Goal: Share content: Share content

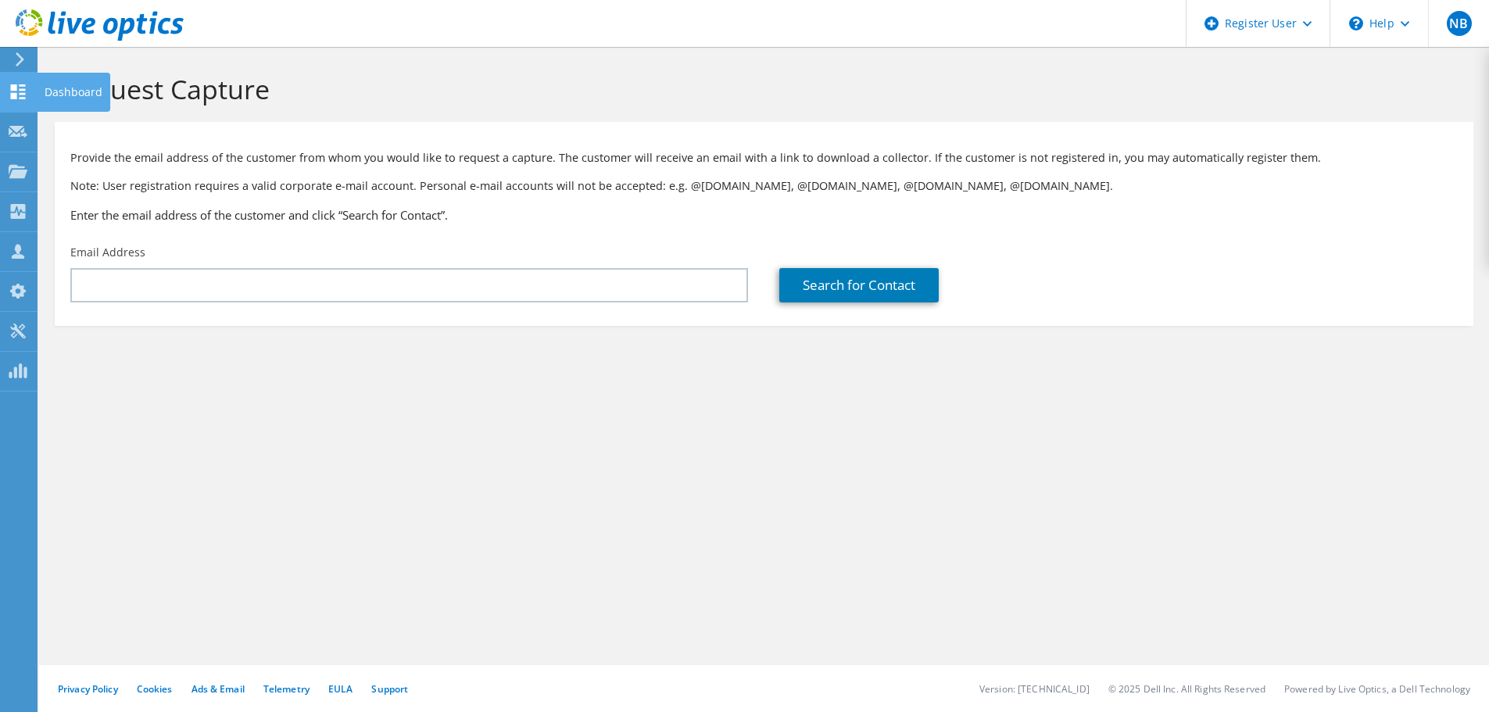
click at [18, 85] on icon at bounding box center [18, 91] width 19 height 15
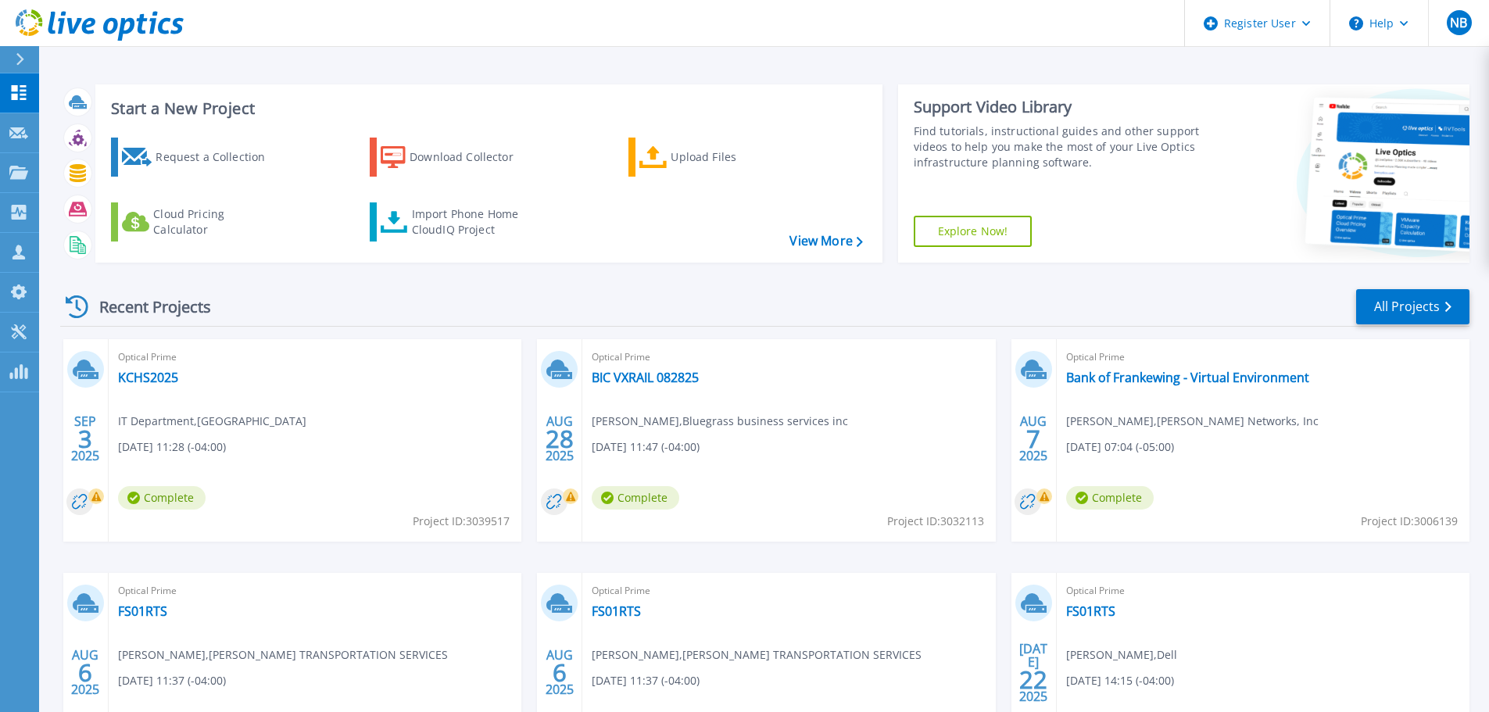
click at [172, 367] on div "Optical Prime KCHS2025 IT Department , KNOXVILLE CATHOLIC HIGH SCHOOL 09/03/202…" at bounding box center [315, 440] width 413 height 202
click at [157, 382] on link "KCHS2025" at bounding box center [148, 378] width 60 height 16
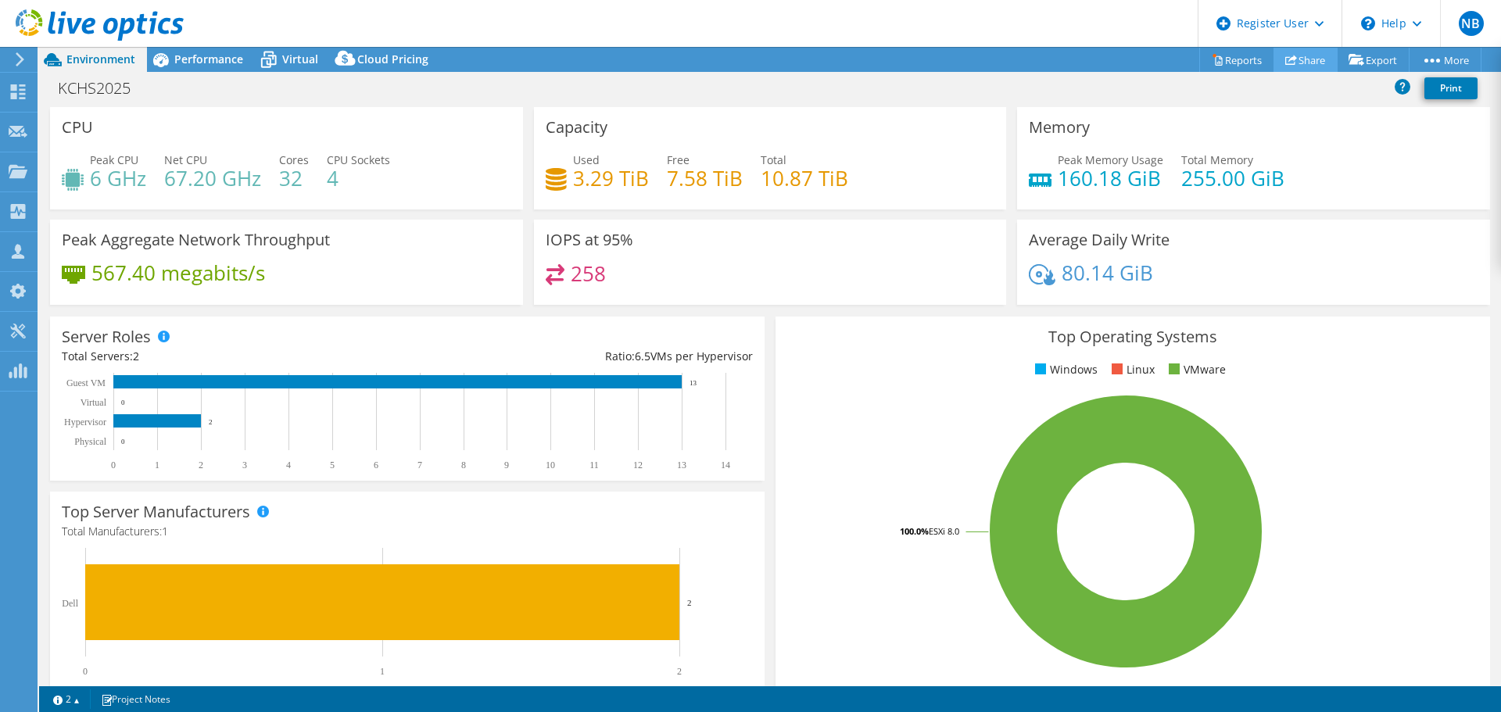
click at [1304, 61] on link "Share" at bounding box center [1305, 60] width 64 height 24
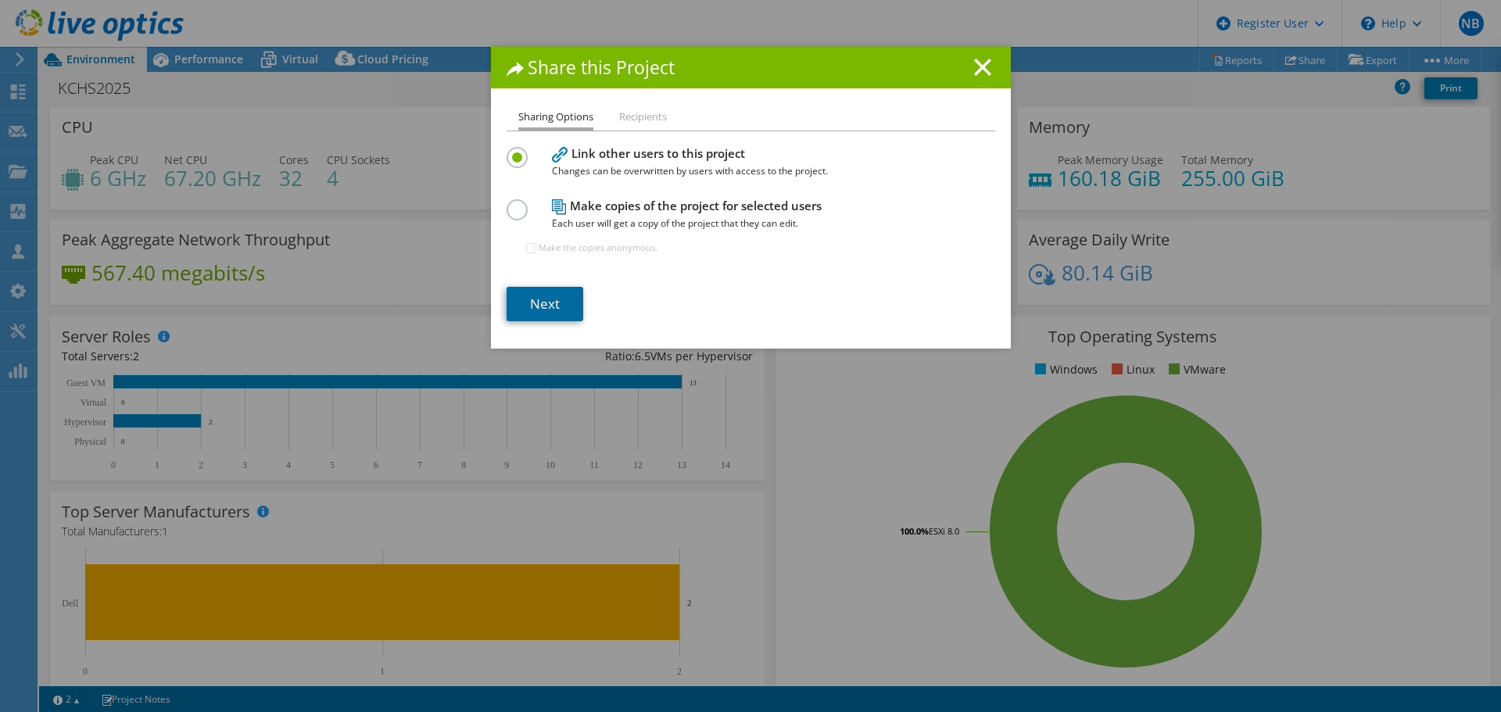
click at [506, 301] on link "Next" at bounding box center [544, 304] width 77 height 34
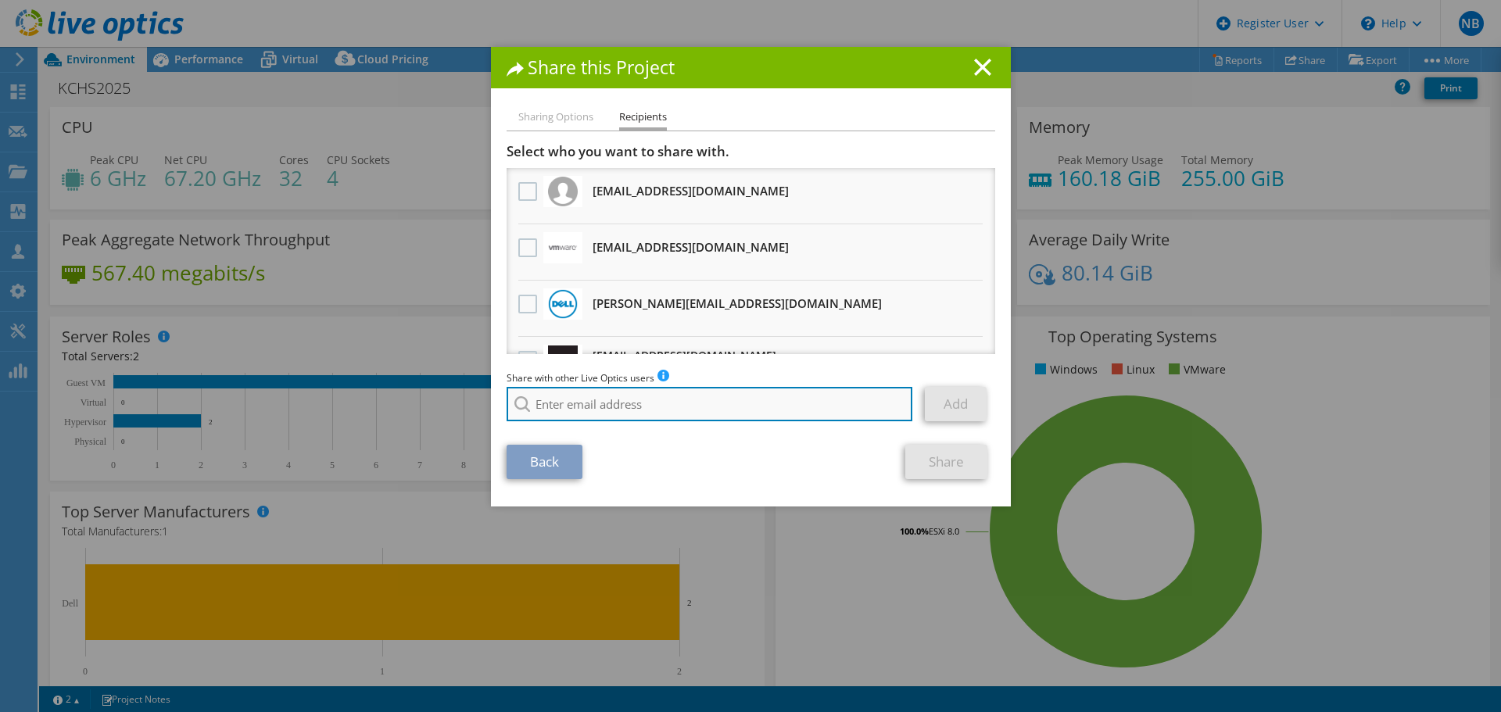
click at [585, 393] on input "search" at bounding box center [709, 404] width 406 height 34
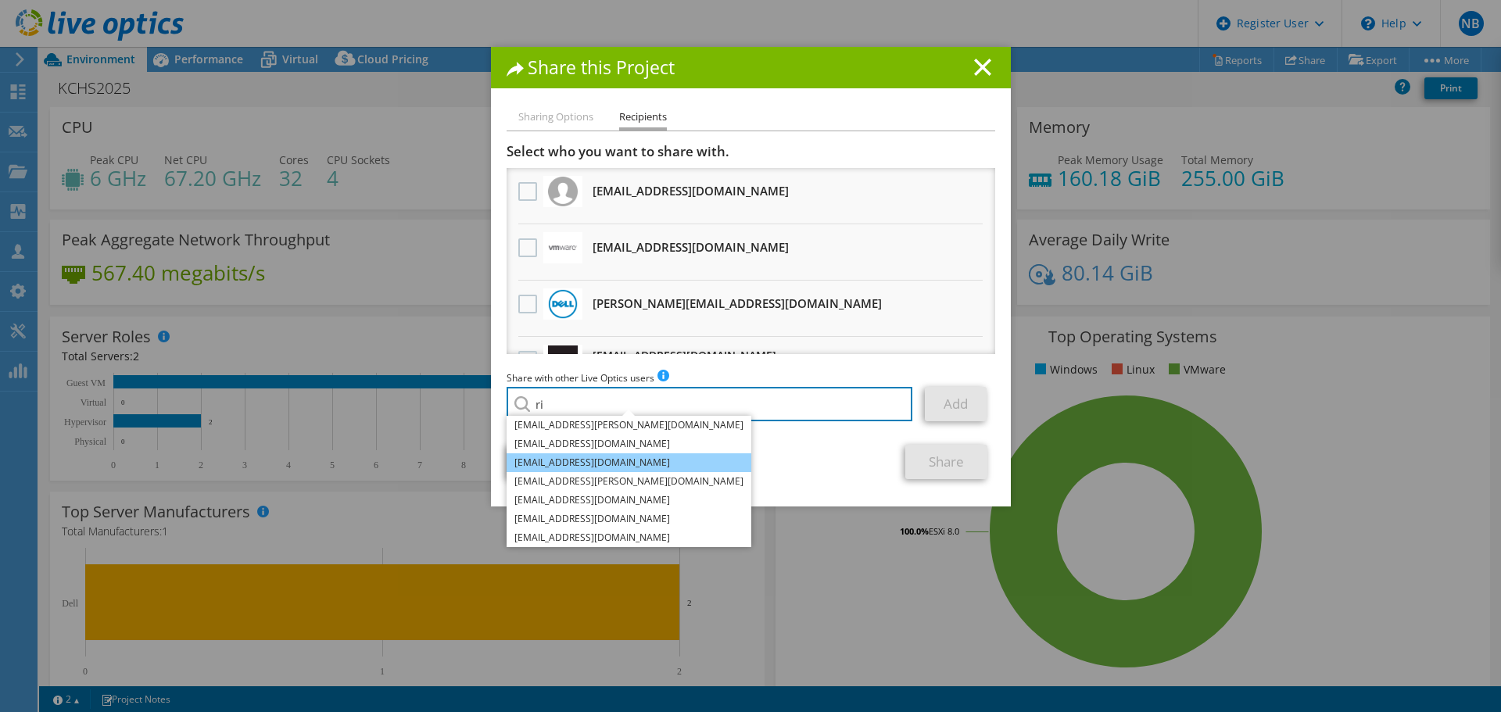
type input "r"
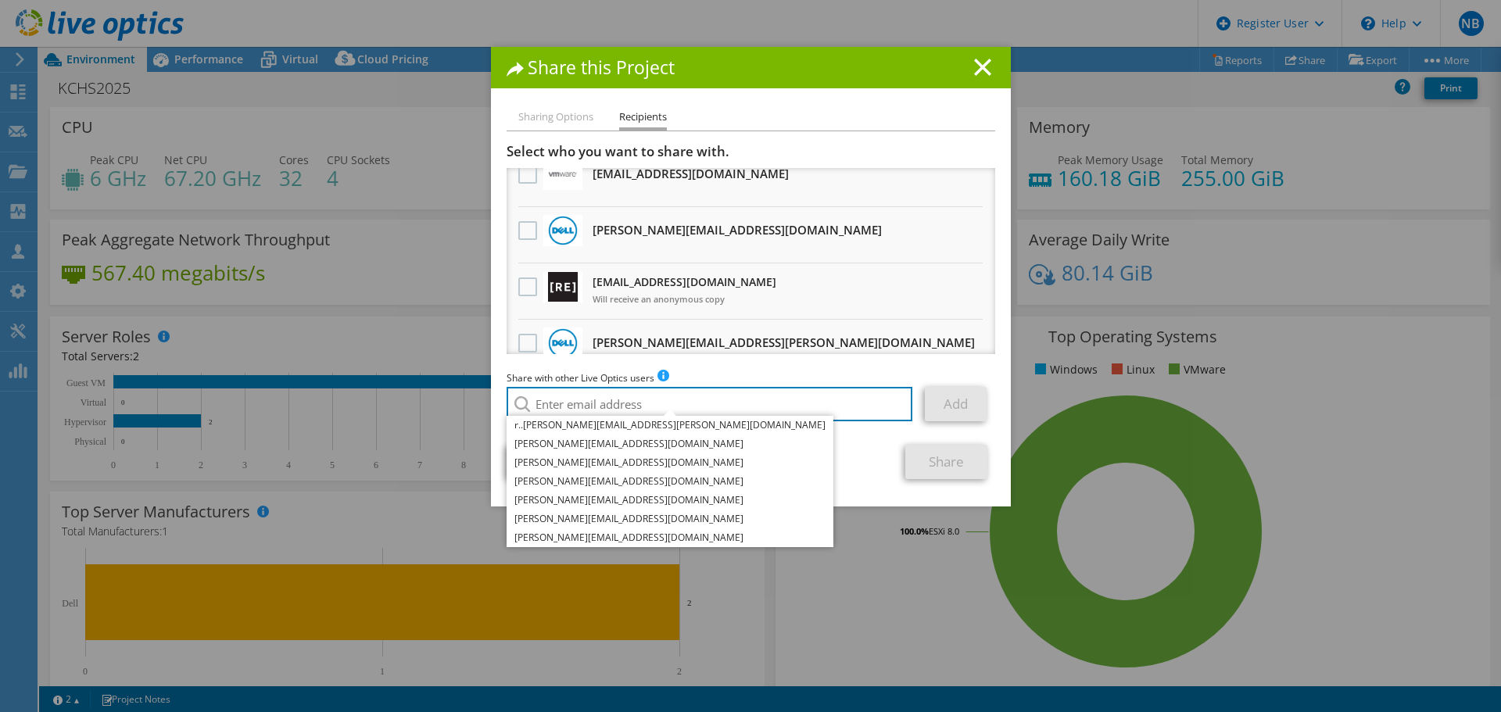
scroll to position [156, 0]
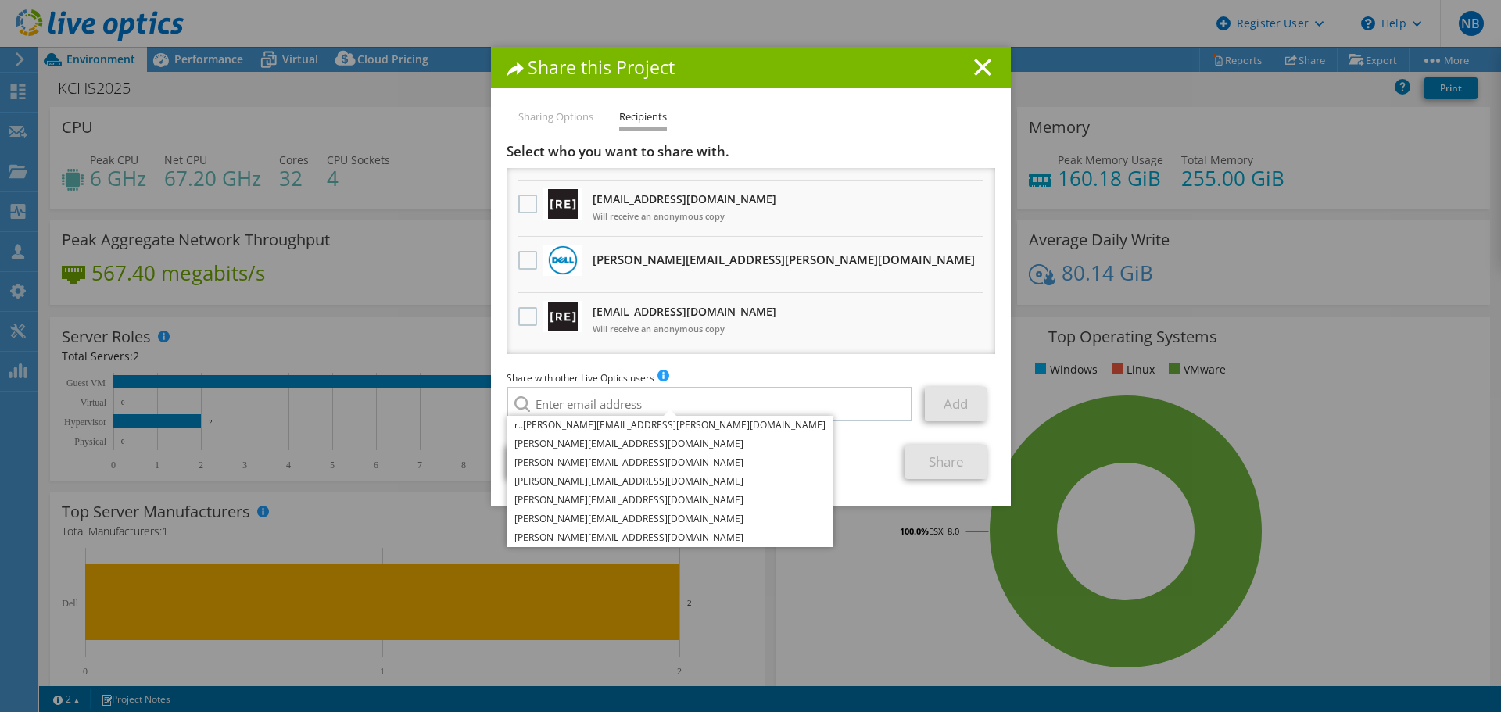
click at [506, 262] on li "Riley.Hajek@dell.com Will receive an anonymous copy" at bounding box center [750, 265] width 488 height 56
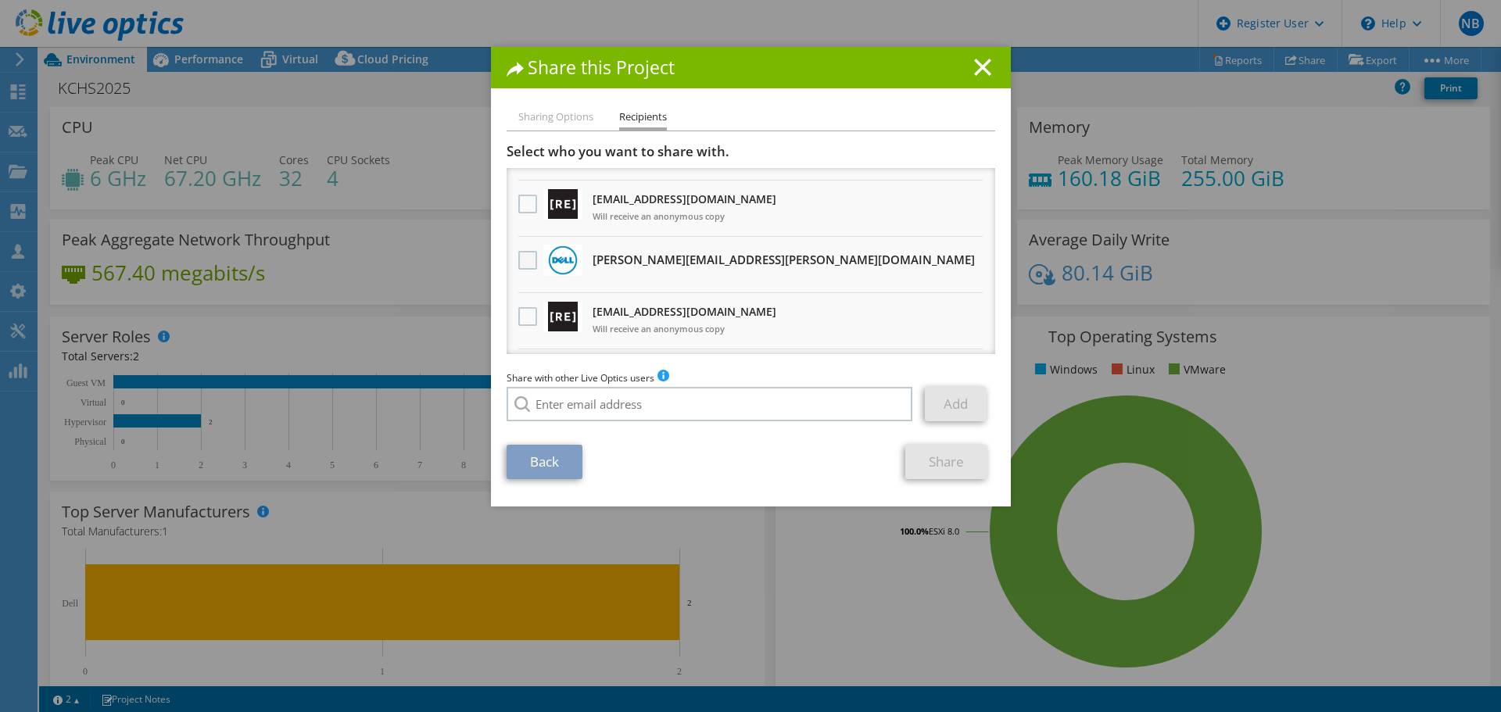
click at [518, 262] on label at bounding box center [529, 260] width 23 height 19
click at [0, 0] on input "checkbox" at bounding box center [0, 0] width 0 height 0
click at [933, 459] on link "Share" at bounding box center [946, 462] width 82 height 34
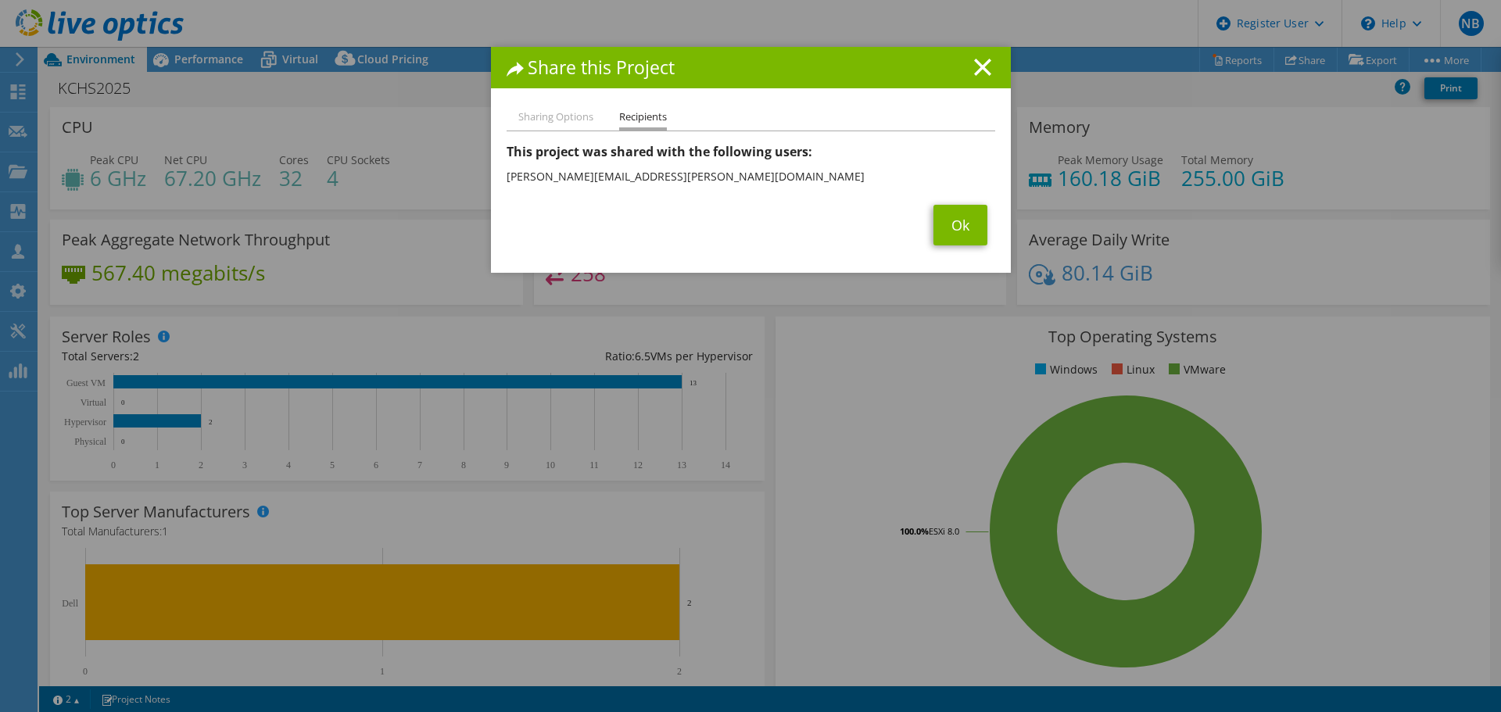
click at [1004, 220] on div "Share this Project Sharing Options Recipients Link other users to this project …" at bounding box center [750, 356] width 1501 height 618
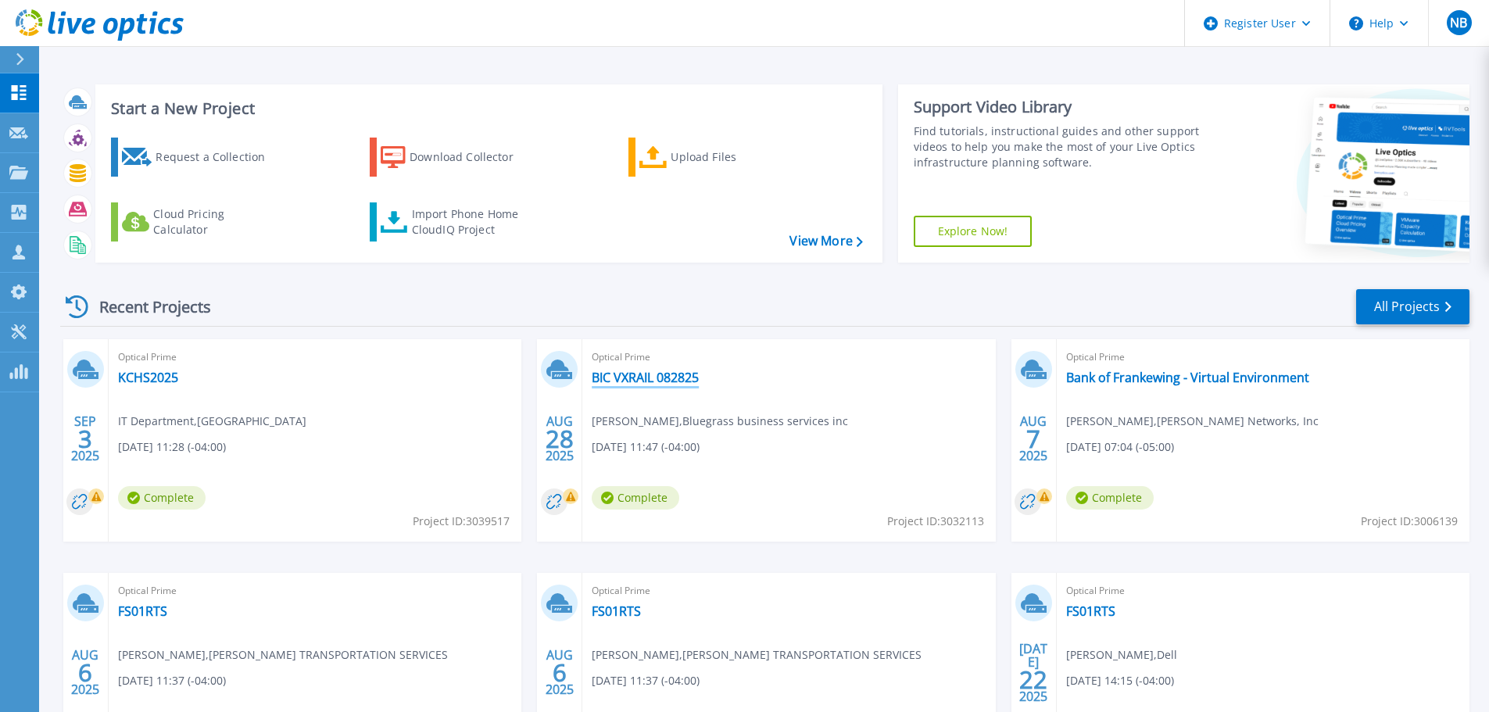
click at [683, 381] on link "BIC VXRAIL 082825" at bounding box center [645, 378] width 107 height 16
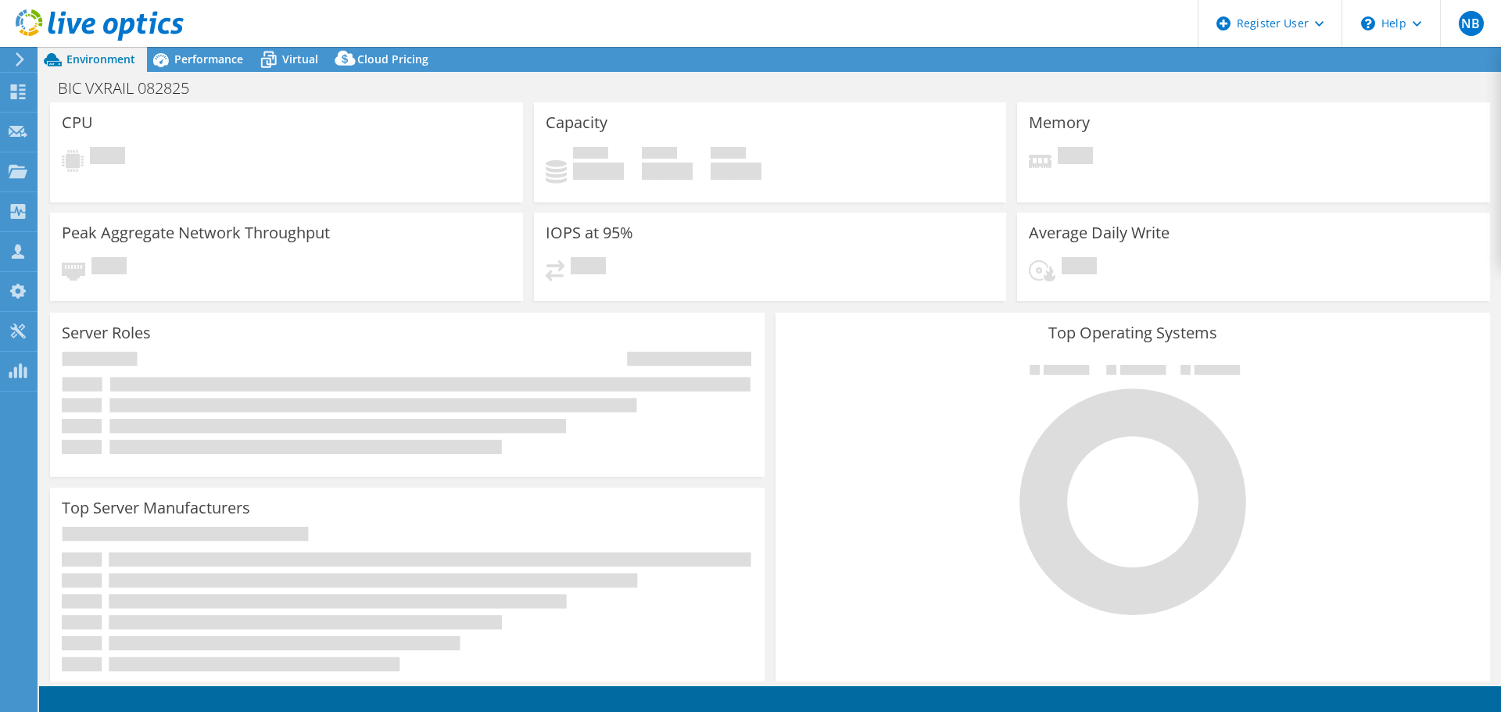
select select "USD"
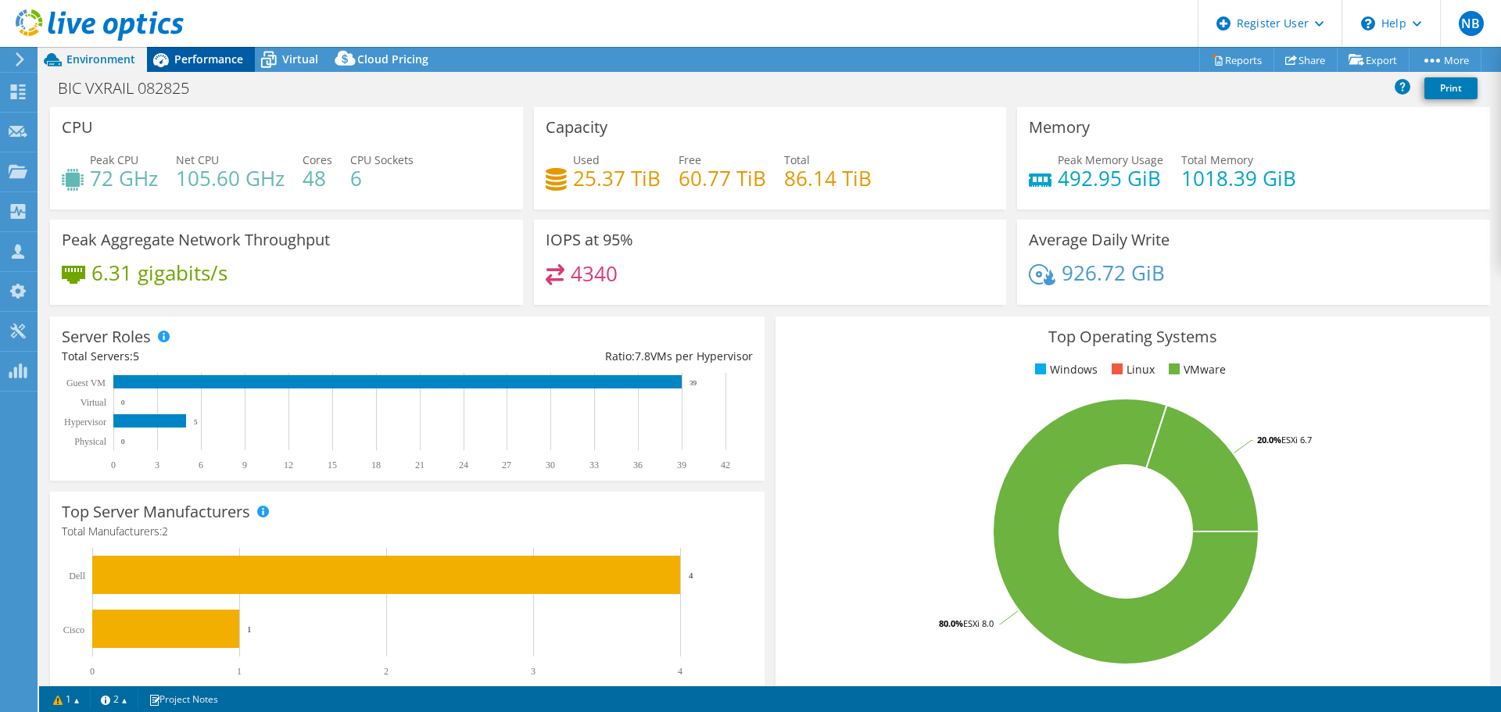
click at [168, 59] on icon at bounding box center [161, 60] width 16 height 14
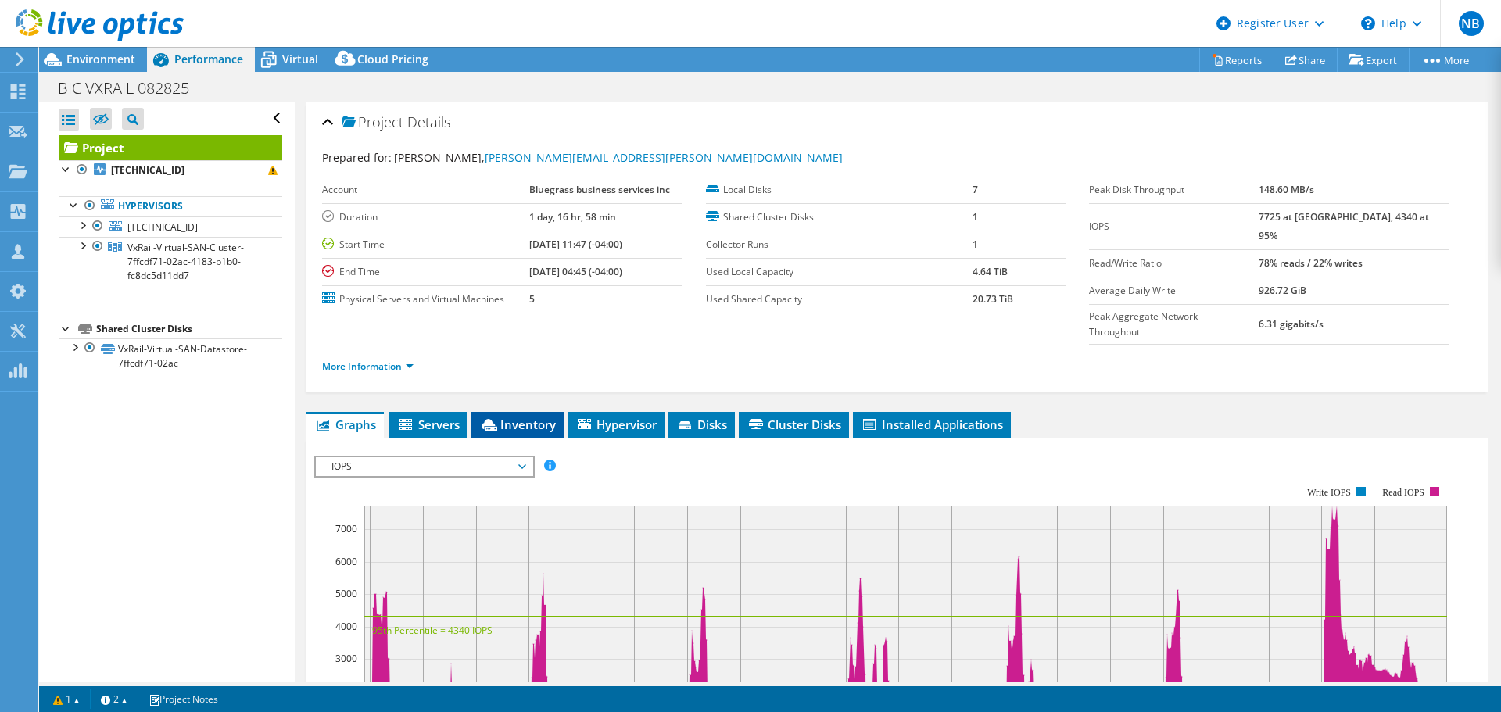
click at [523, 417] on span "Inventory" at bounding box center [517, 425] width 77 height 16
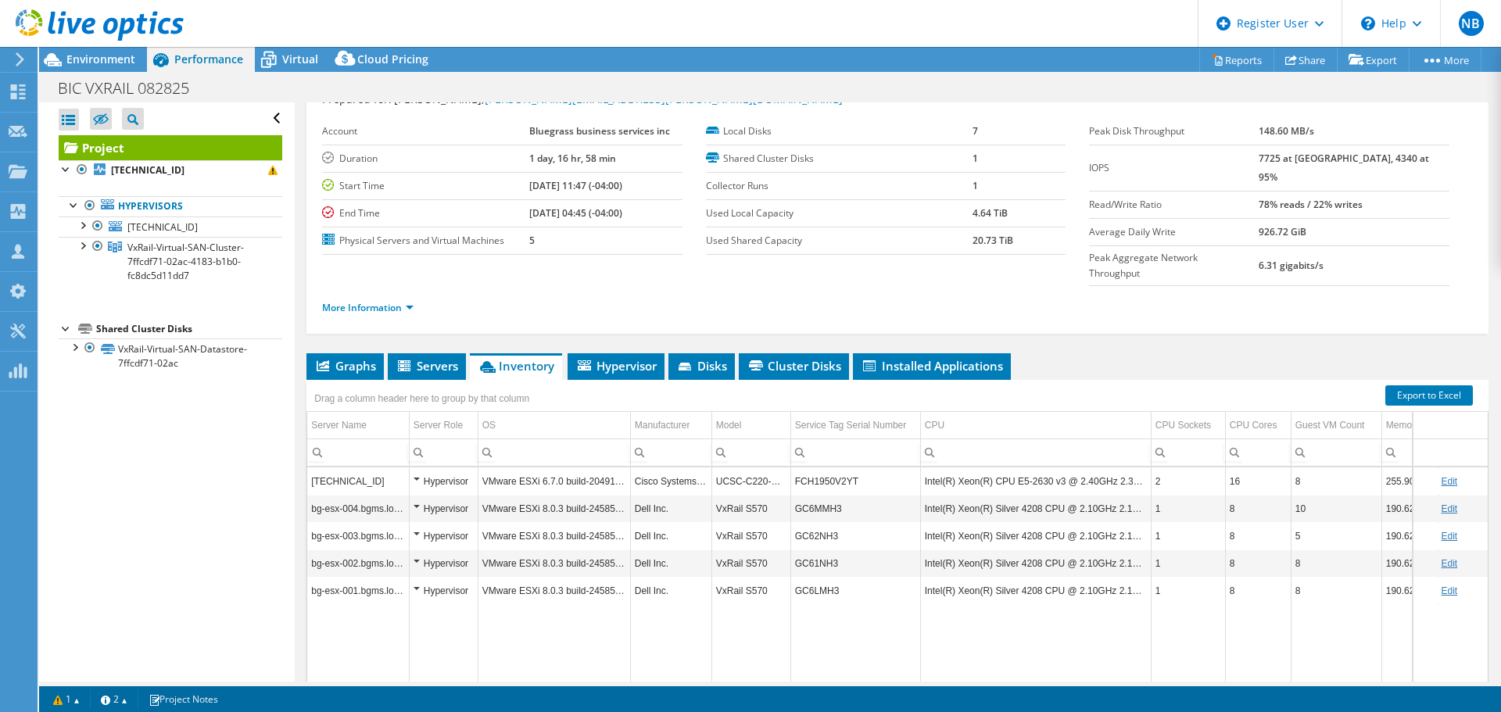
scroll to position [117, 0]
